Goal: Task Accomplishment & Management: Complete application form

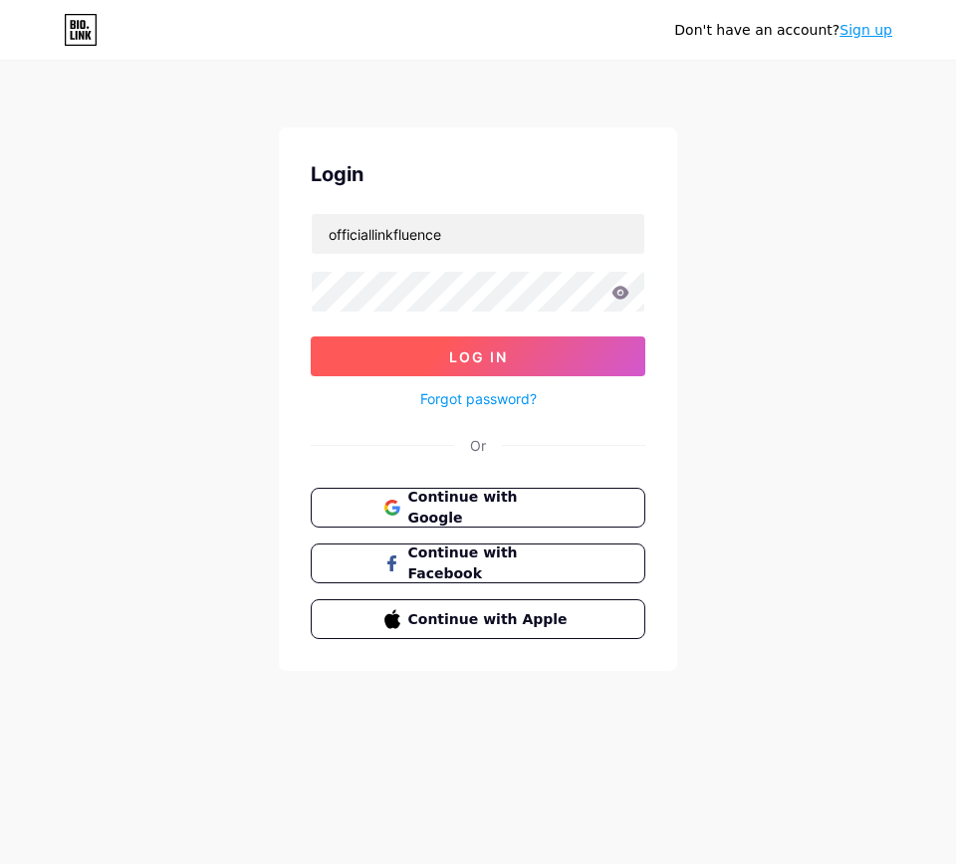
click at [527, 361] on button "Log In" at bounding box center [478, 356] width 334 height 40
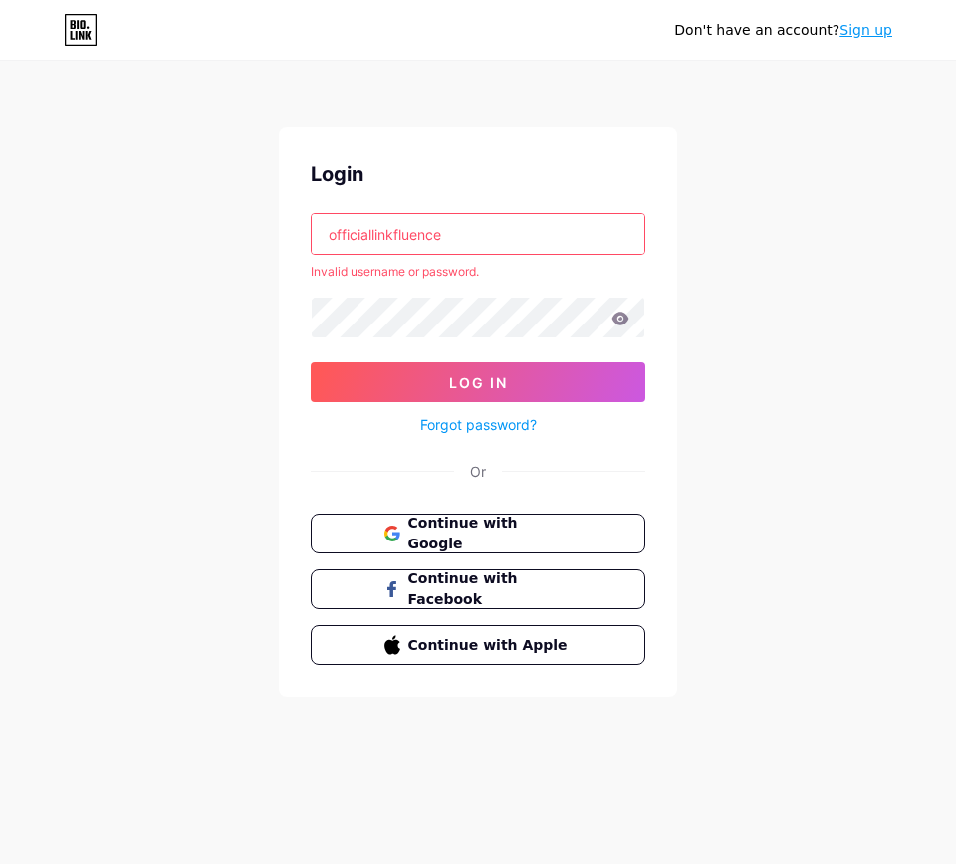
click at [460, 240] on input "officiallinkfluence" at bounding box center [478, 234] width 332 height 40
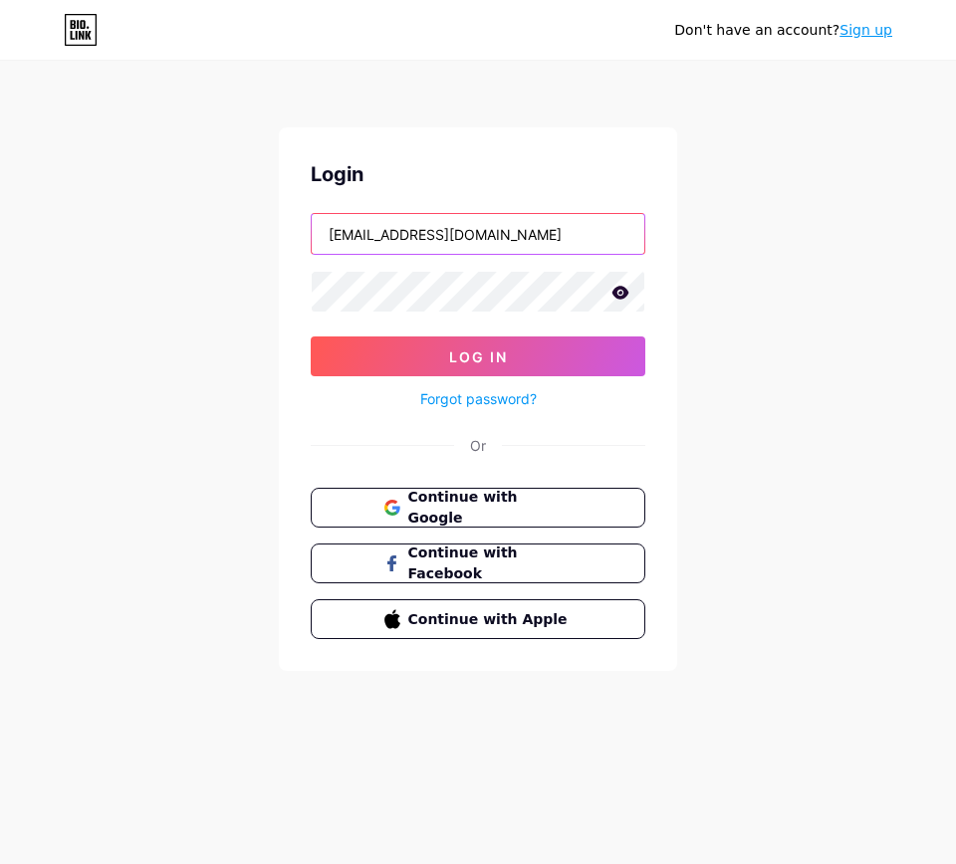
click at [478, 356] on button "Log In" at bounding box center [478, 356] width 334 height 40
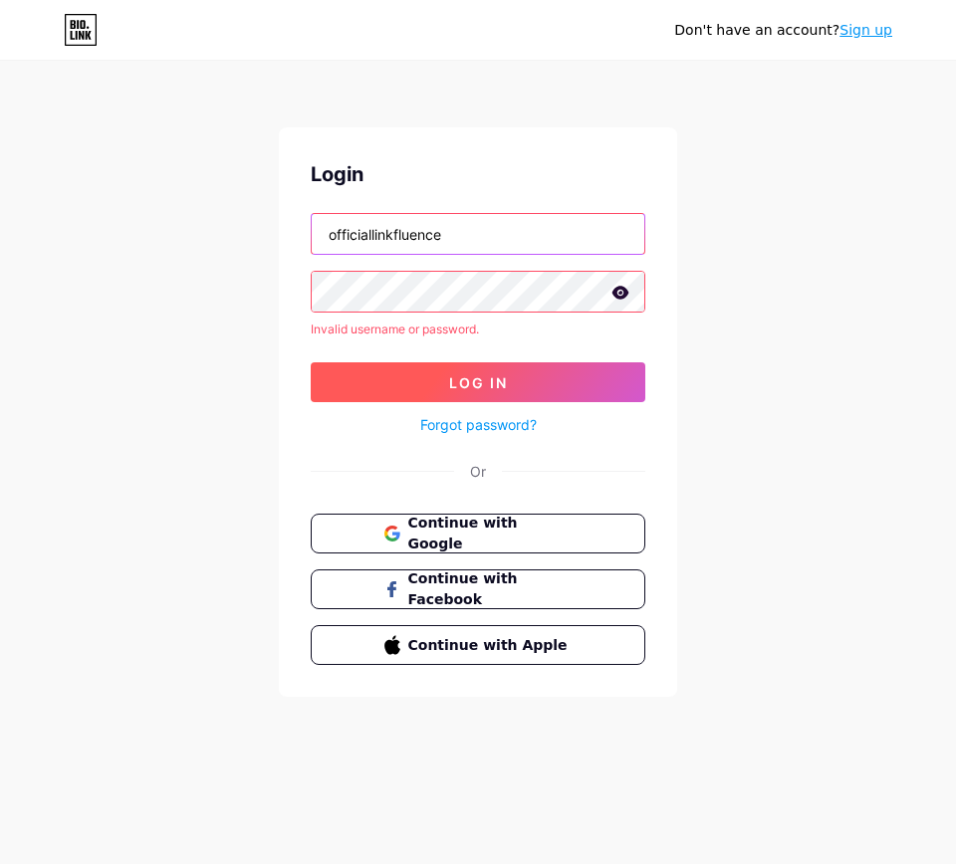
type input "officiallinkfluence"
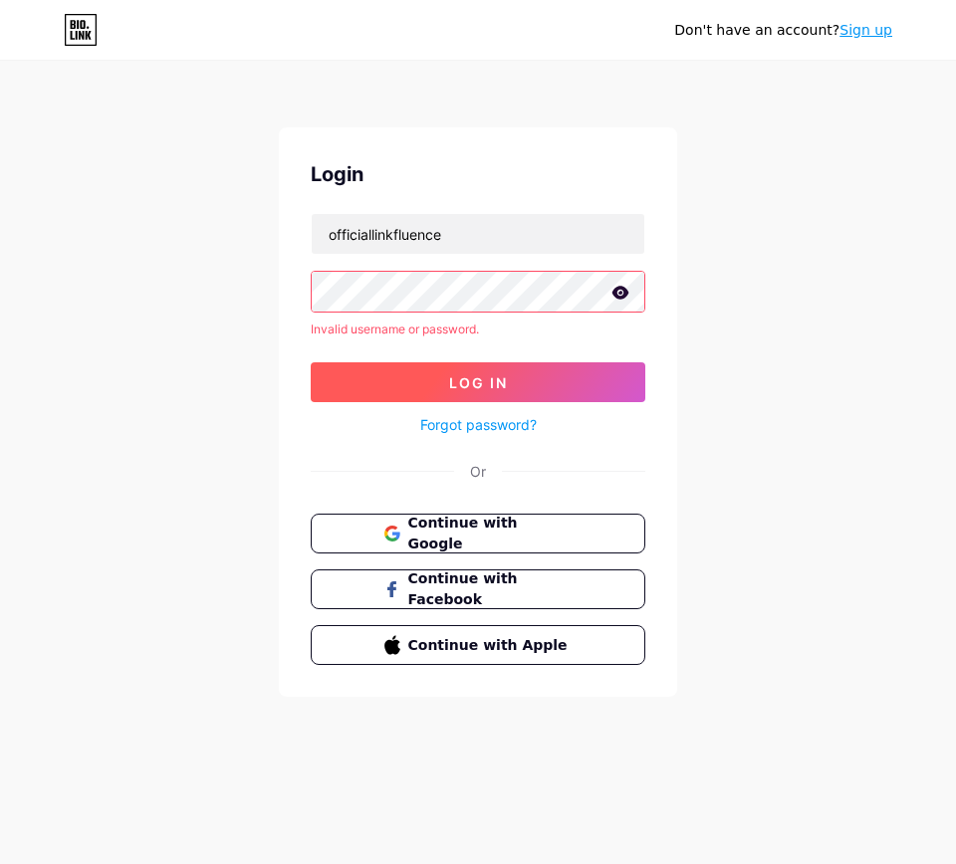
click at [394, 387] on button "Log In" at bounding box center [478, 382] width 334 height 40
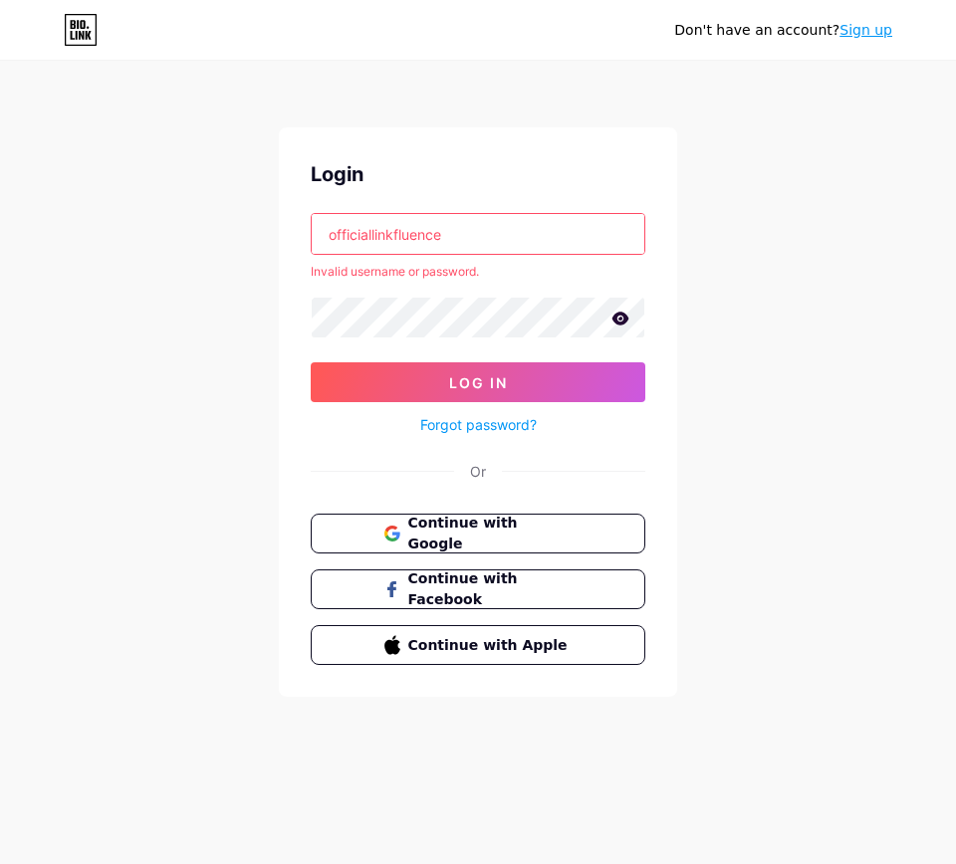
click at [297, 844] on div "Don't have an account? Sign up Login officiallinkfluence Invalid username or pa…" at bounding box center [478, 432] width 956 height 864
click at [460, 646] on span "Continue with Apple" at bounding box center [489, 644] width 166 height 21
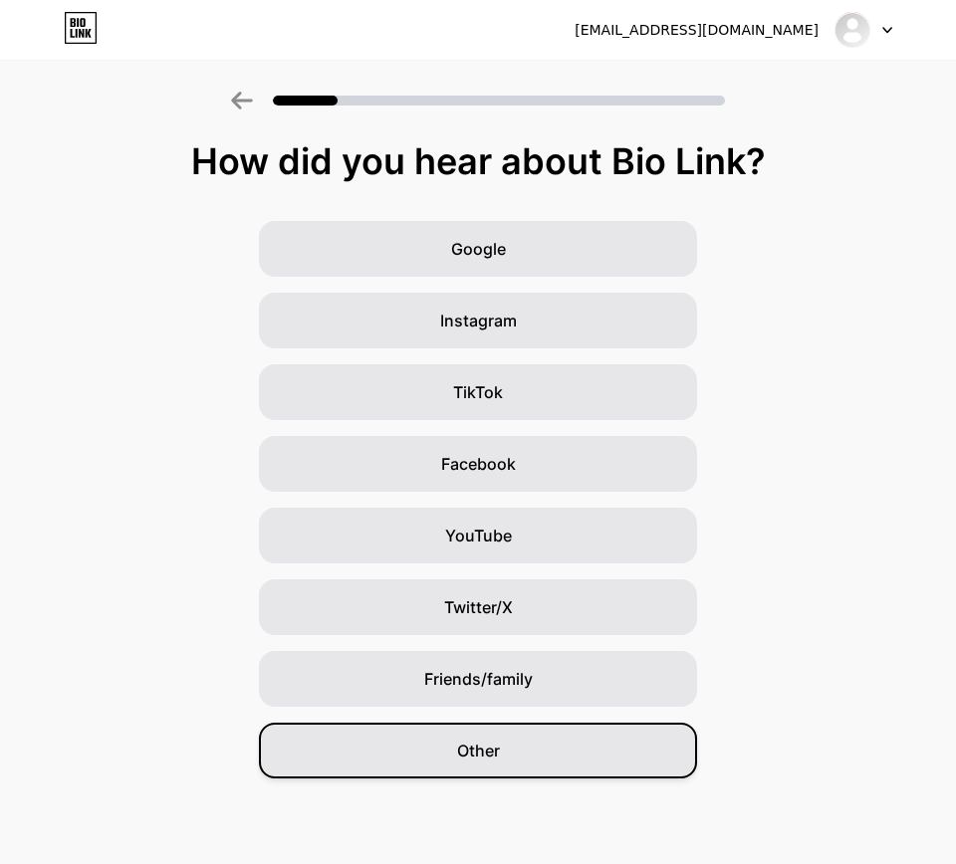
click at [465, 730] on div "Other" at bounding box center [478, 751] width 438 height 56
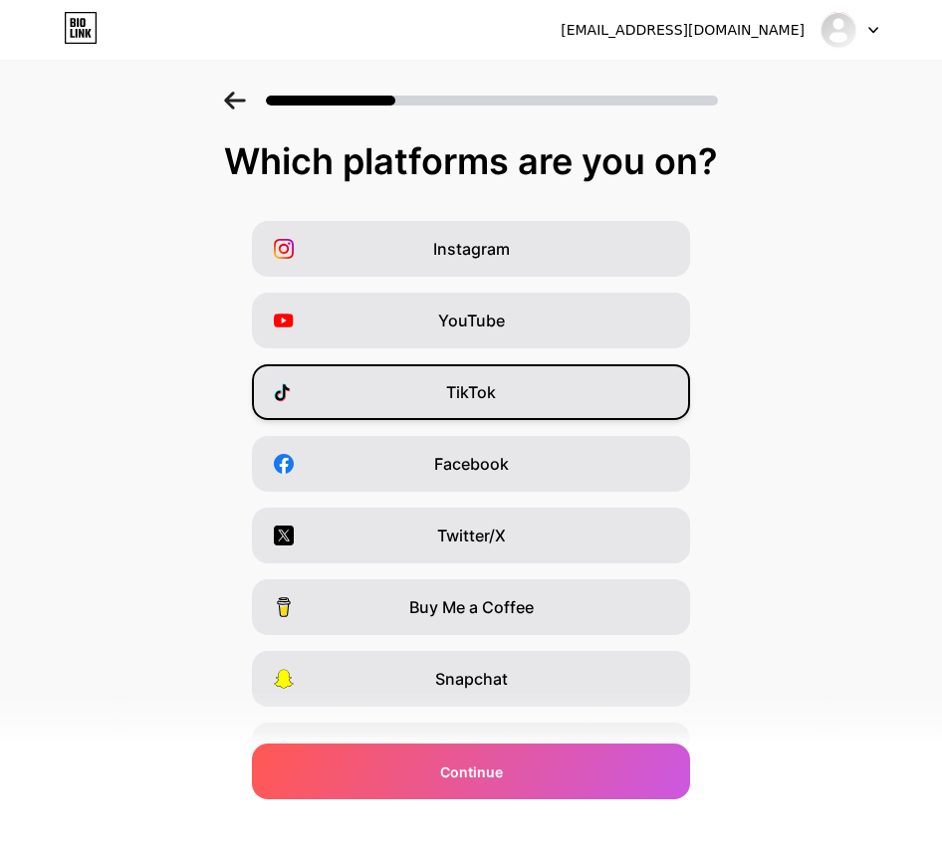
click at [446, 394] on div "TikTok" at bounding box center [471, 392] width 438 height 56
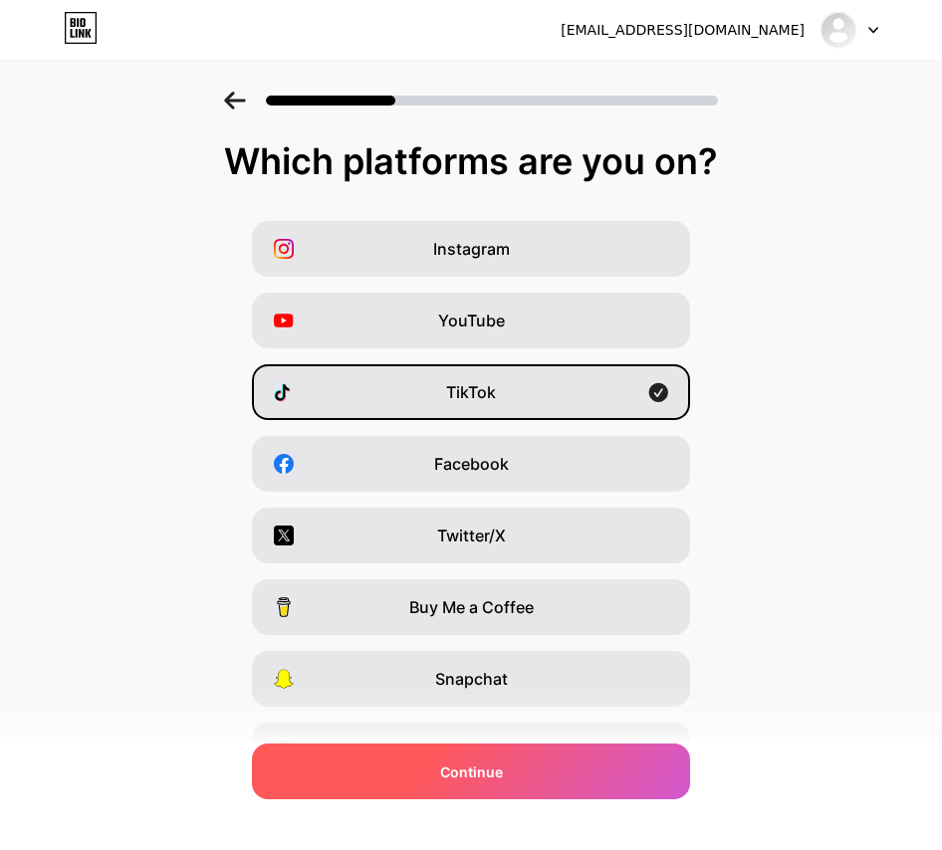
click at [559, 781] on div "Continue" at bounding box center [471, 772] width 438 height 56
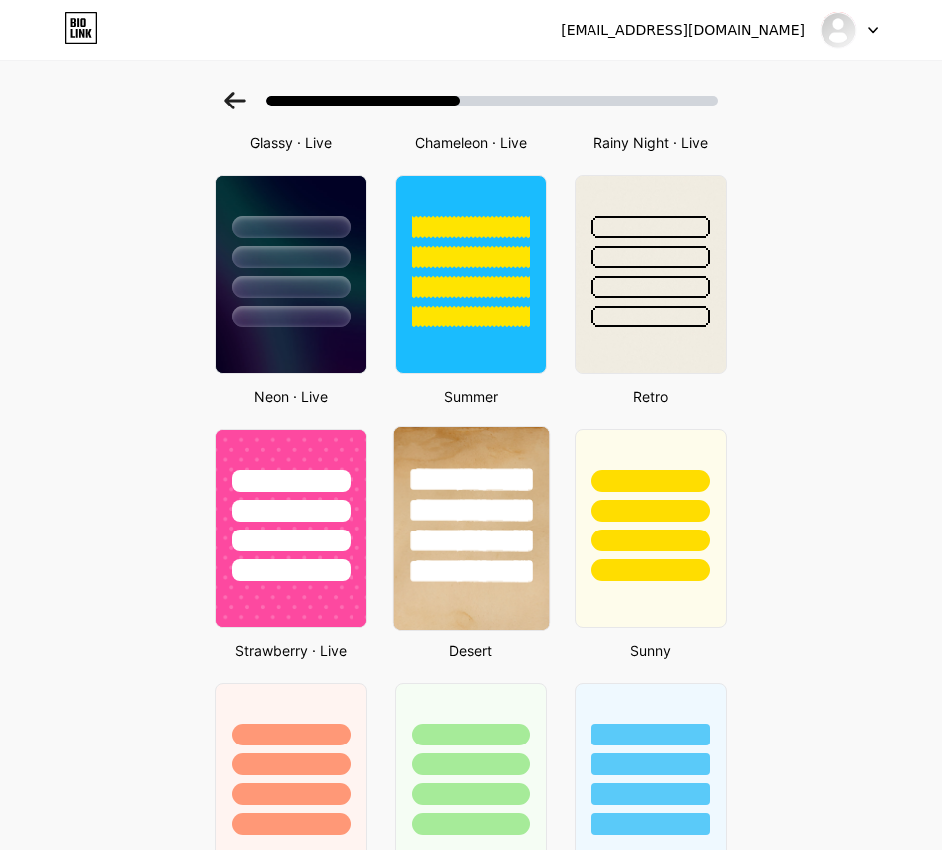
scroll to position [787, 0]
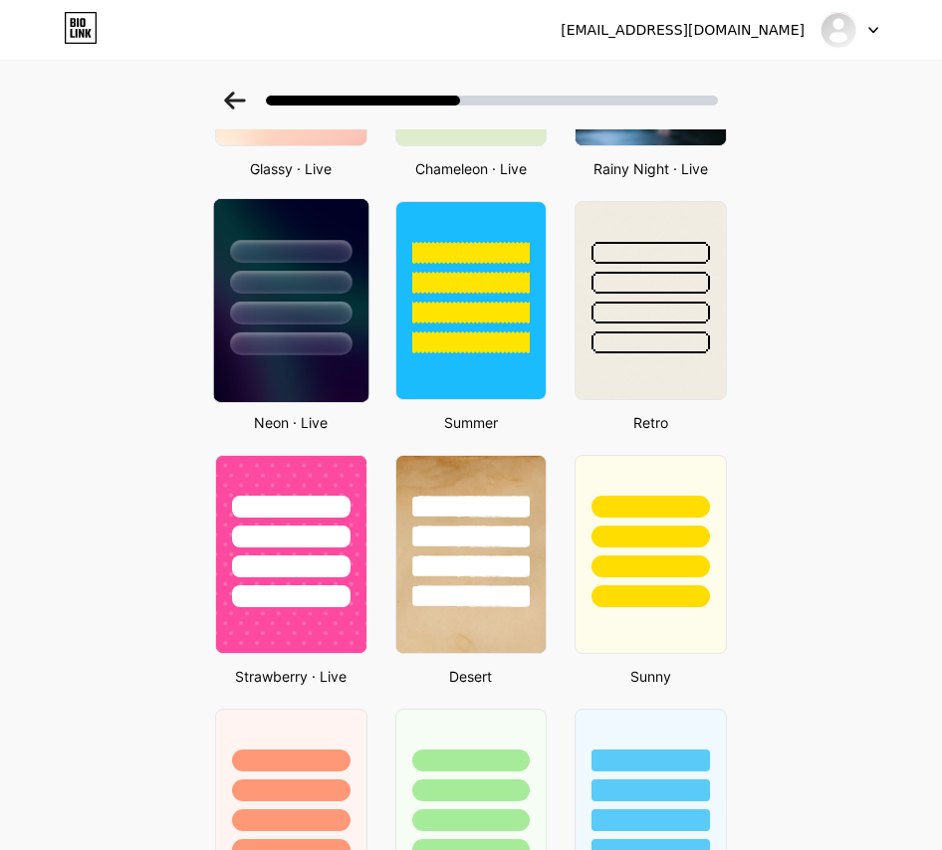
click at [365, 368] on img at bounding box center [291, 300] width 154 height 203
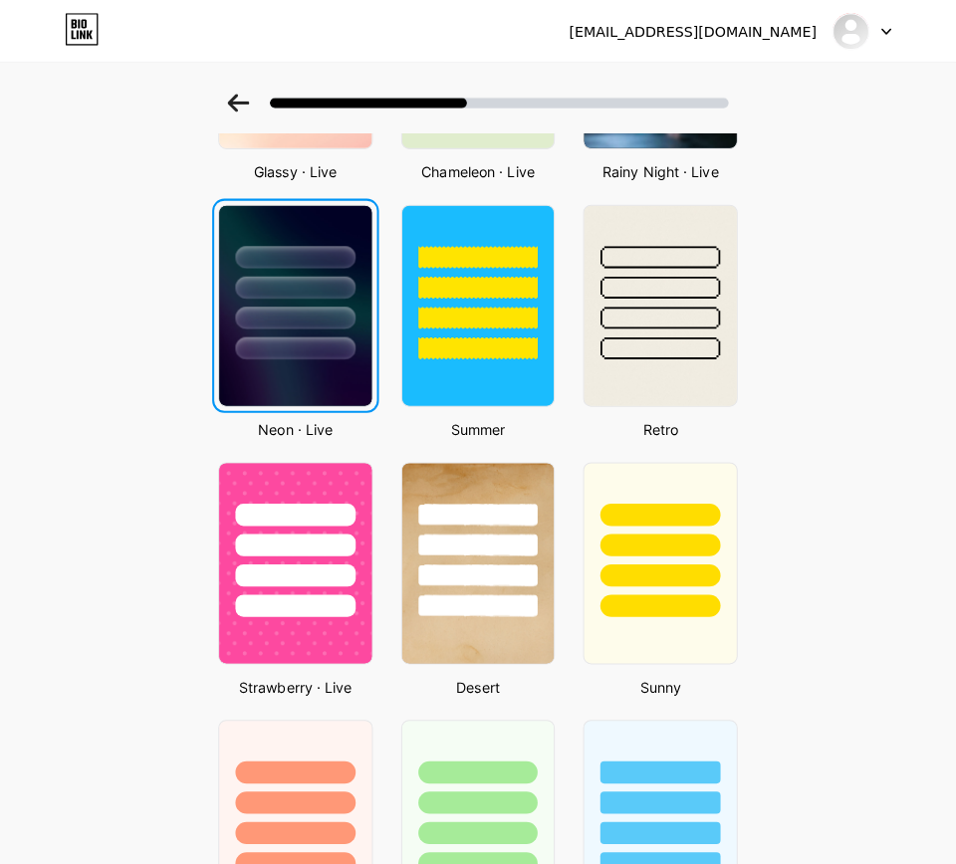
scroll to position [0, 0]
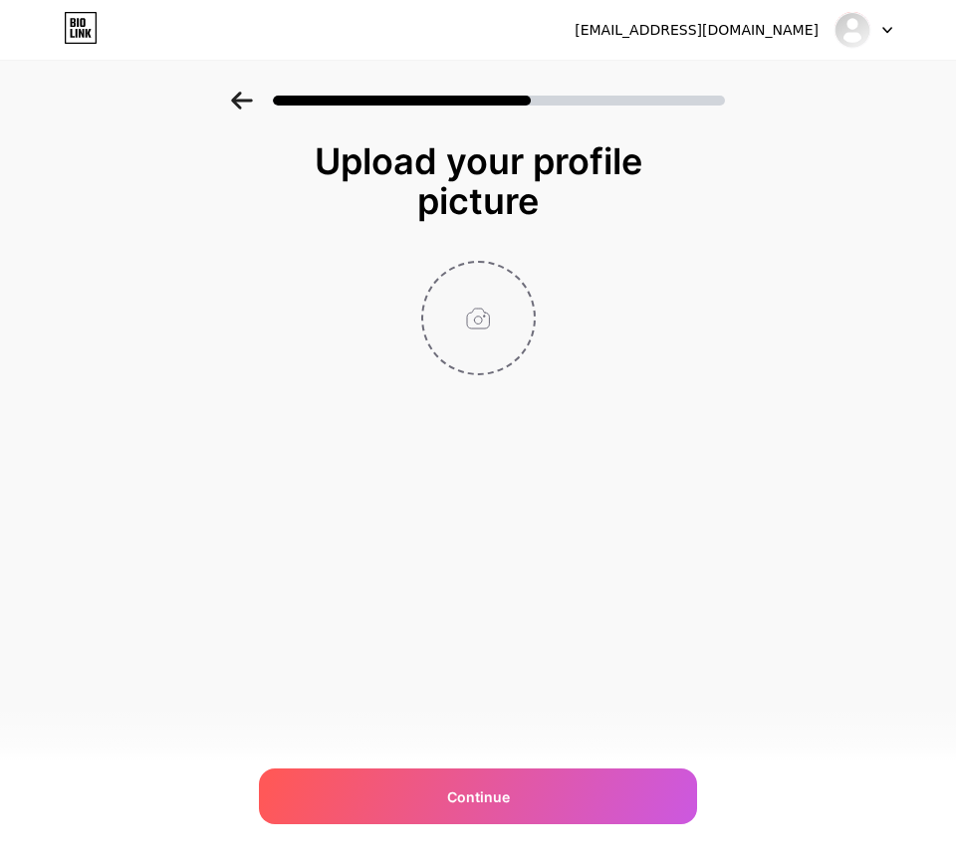
click at [496, 318] on input "file" at bounding box center [478, 318] width 110 height 110
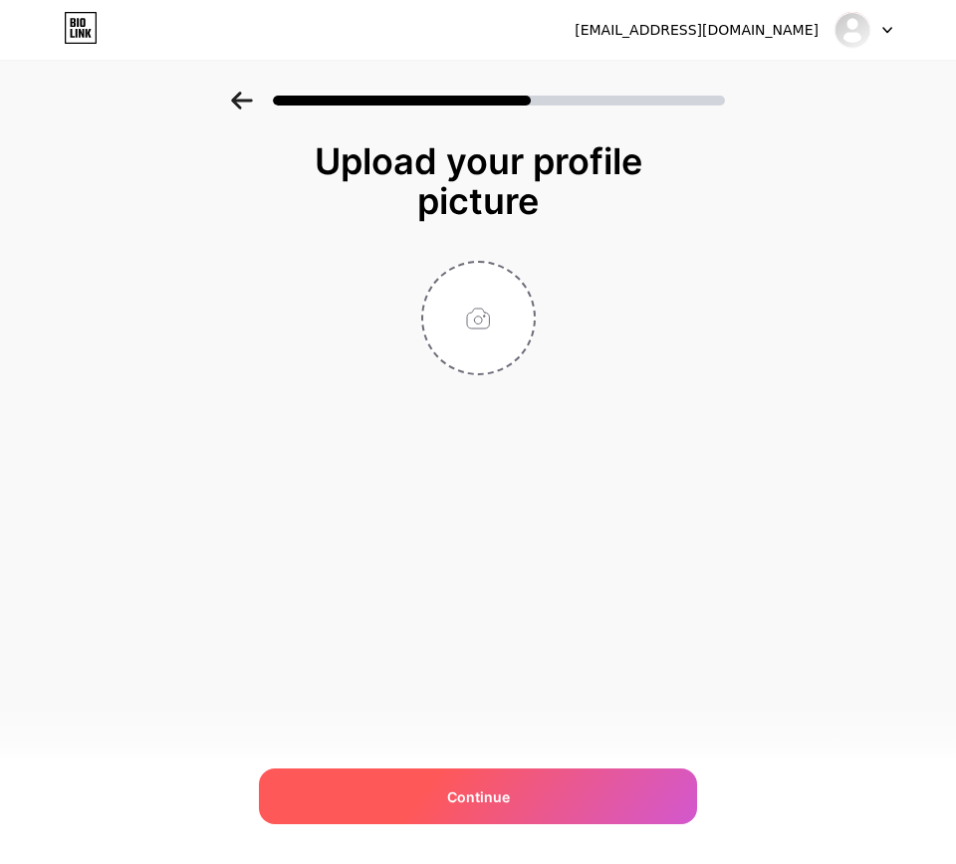
click at [548, 795] on div "Continue" at bounding box center [478, 796] width 438 height 56
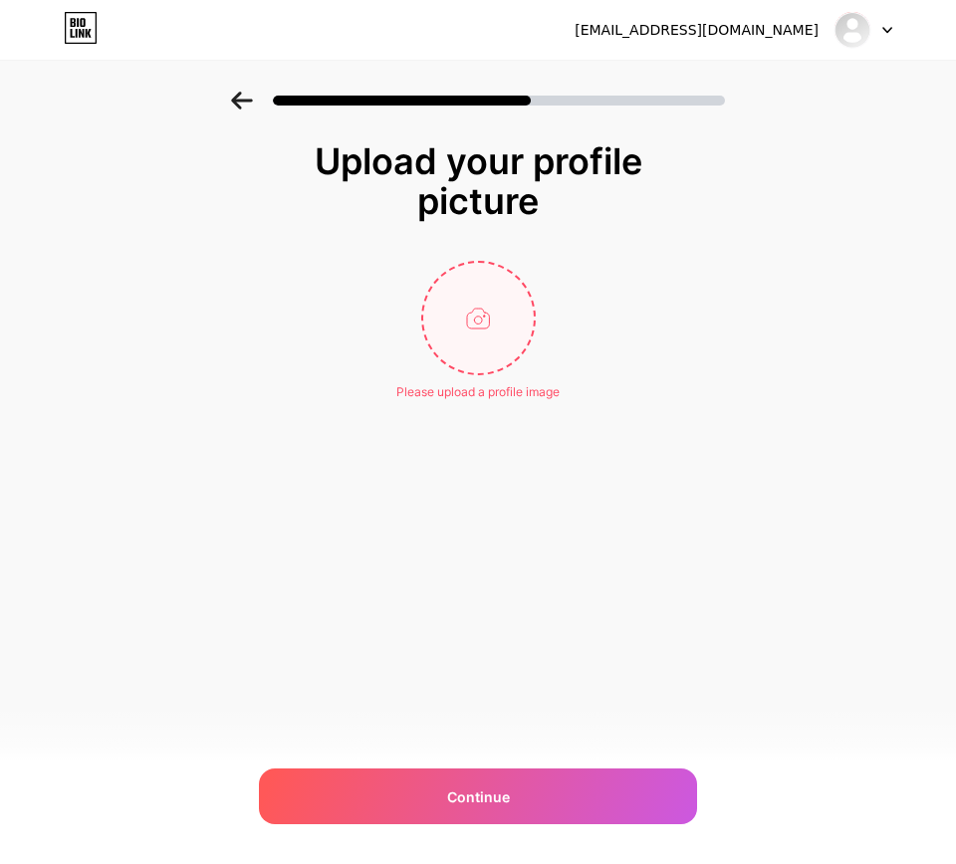
click at [504, 337] on input "file" at bounding box center [478, 318] width 110 height 110
